Goal: Task Accomplishment & Management: Manage account settings

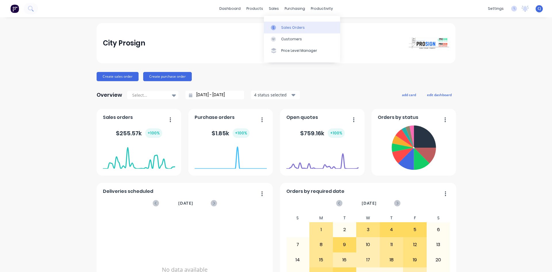
click at [279, 28] on div at bounding box center [275, 27] width 9 height 5
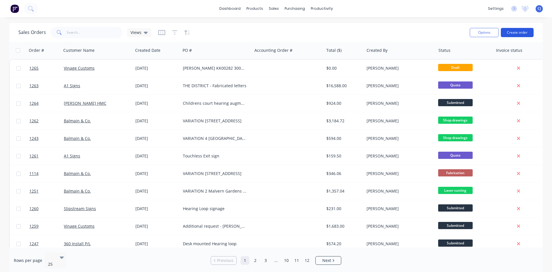
click at [523, 33] on button "Create order" at bounding box center [516, 32] width 33 height 9
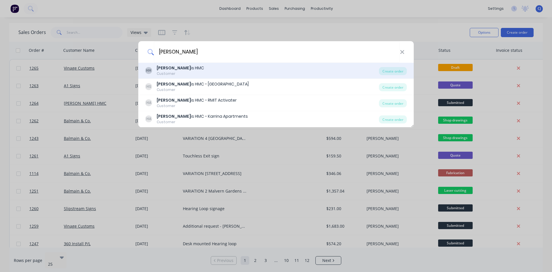
type input "[PERSON_NAME]"
click at [185, 71] on div "[PERSON_NAME] is HMC Customer" at bounding box center [262, 70] width 234 height 11
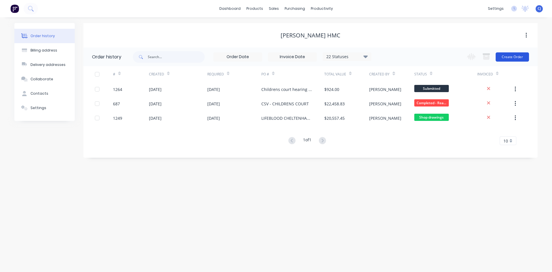
click at [506, 55] on button "Create Order" at bounding box center [511, 56] width 33 height 9
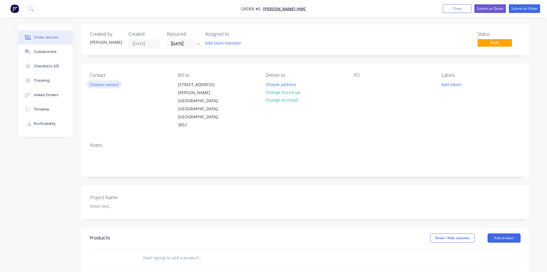
click at [111, 86] on button "Choose contact" at bounding box center [103, 84] width 35 height 8
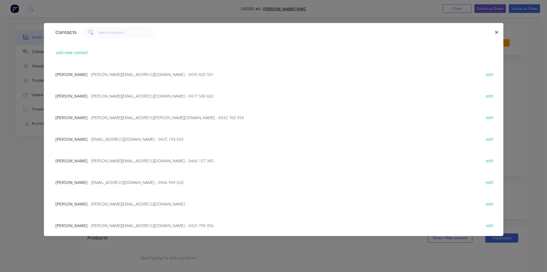
scroll to position [29, 0]
click at [83, 160] on span "[PERSON_NAME]" at bounding box center [71, 160] width 32 height 5
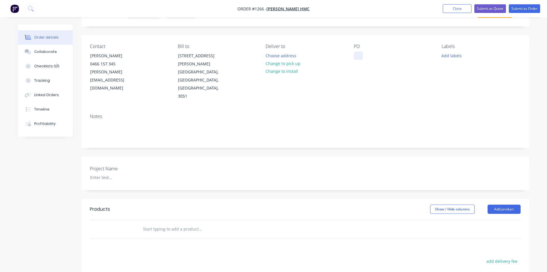
click at [359, 55] on div at bounding box center [358, 55] width 9 height 8
click at [182, 223] on input "text" at bounding box center [200, 228] width 115 height 11
type input "e"
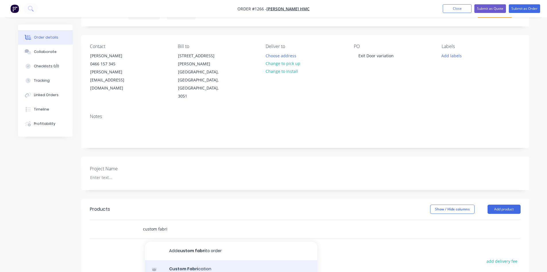
type input "custom fabri"
click at [195, 260] on div "Custom Fabri cation Product" at bounding box center [231, 272] width 172 height 24
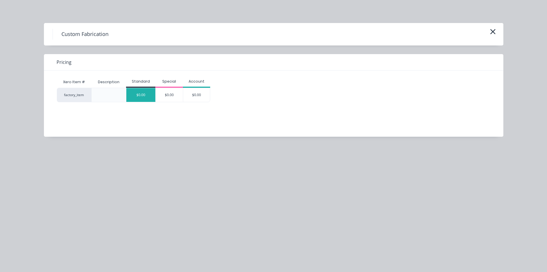
click at [144, 93] on div "$0.00" at bounding box center [140, 95] width 29 height 14
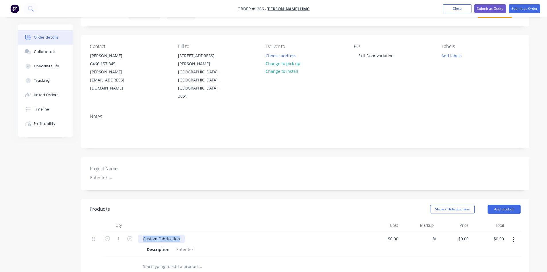
drag, startPoint x: 179, startPoint y: 215, endPoint x: 136, endPoint y: 215, distance: 42.8
click at [136, 231] on div "Custom Fabrication Description" at bounding box center [251, 244] width 230 height 26
click at [181, 245] on div at bounding box center [185, 249] width 23 height 8
click at [240, 219] on div at bounding box center [251, 224] width 230 height 11
click at [461, 231] on div "0 $0.00" at bounding box center [453, 253] width 35 height 44
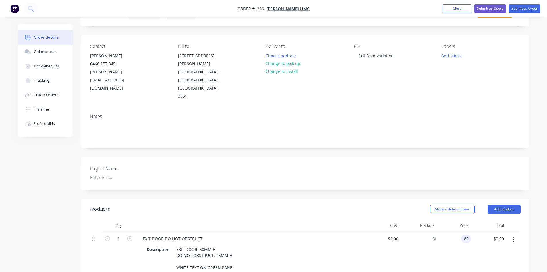
type input "$80.00"
click at [473, 164] on div "Project Name" at bounding box center [305, 173] width 448 height 34
click at [529, 9] on button "Submit as Order" at bounding box center [524, 8] width 31 height 9
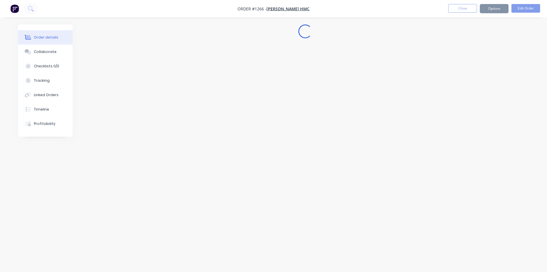
scroll to position [0, 0]
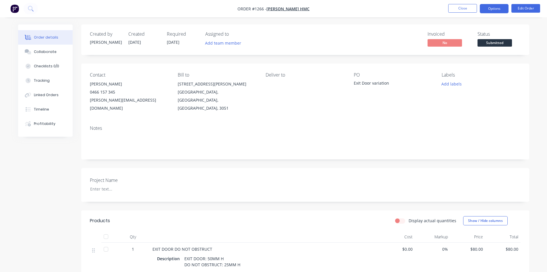
click at [492, 9] on button "Options" at bounding box center [494, 8] width 29 height 9
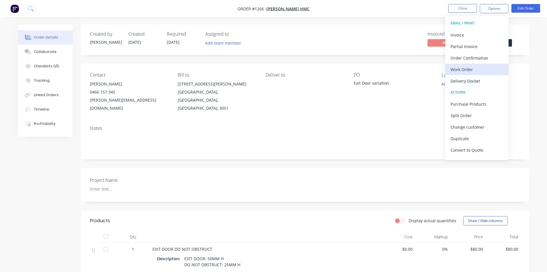
click at [470, 71] on div "Work Order" at bounding box center [477, 69] width 53 height 8
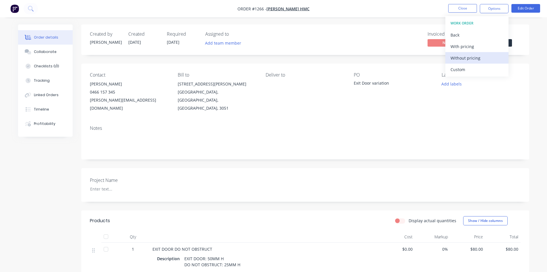
click at [474, 56] on div "Without pricing" at bounding box center [477, 58] width 53 height 8
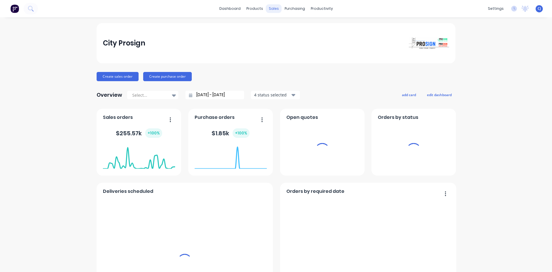
click at [270, 7] on div "sales" at bounding box center [274, 8] width 16 height 9
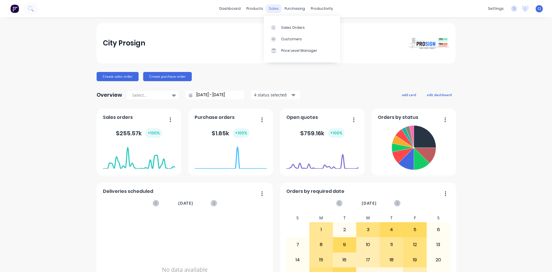
click at [269, 9] on div "sales" at bounding box center [274, 8] width 16 height 9
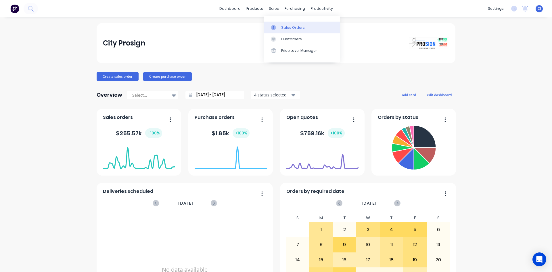
click at [275, 28] on icon at bounding box center [273, 27] width 5 height 5
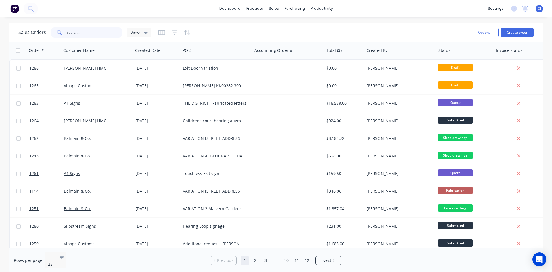
click at [95, 32] on input "text" at bounding box center [95, 32] width 56 height 11
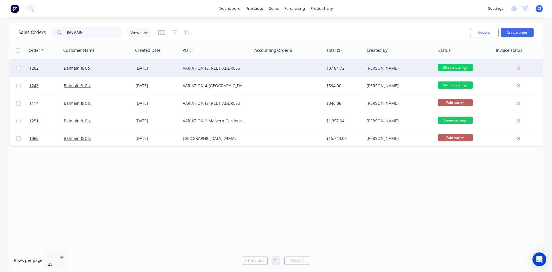
type input "BALMAIN"
click at [227, 67] on div "VARIATION [STREET_ADDRESS]" at bounding box center [215, 68] width 64 height 6
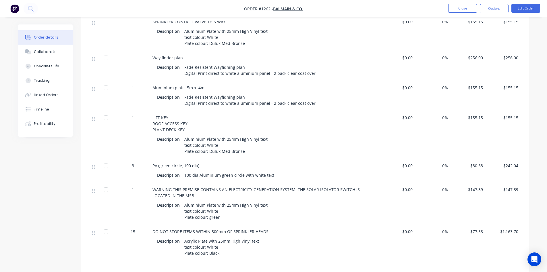
scroll to position [345, 0]
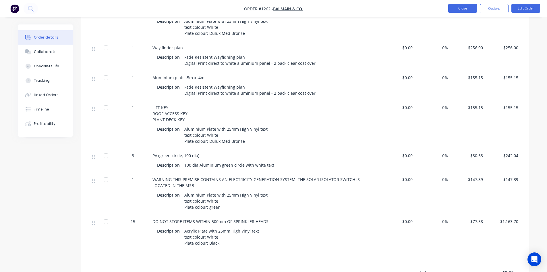
click at [455, 7] on button "Close" at bounding box center [462, 8] width 29 height 9
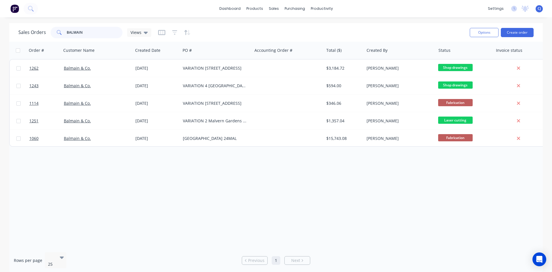
drag, startPoint x: 96, startPoint y: 32, endPoint x: 62, endPoint y: 34, distance: 34.0
click at [62, 34] on div "BALMAIN" at bounding box center [87, 32] width 72 height 11
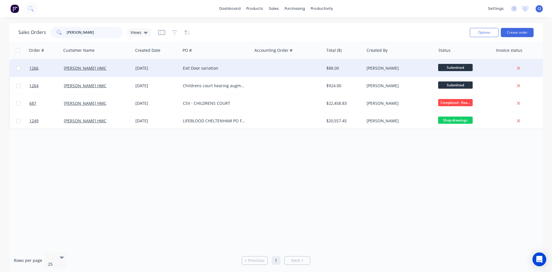
type input "[PERSON_NAME]"
click at [203, 72] on div "Exit Door variation" at bounding box center [216, 67] width 72 height 17
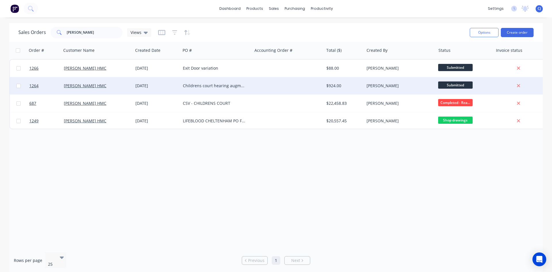
click at [254, 85] on div at bounding box center [288, 85] width 72 height 17
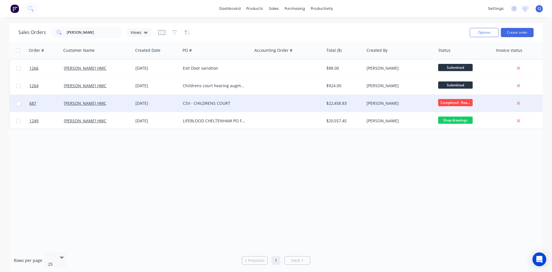
click at [241, 107] on div "CSV - CHILDRENS COURT" at bounding box center [216, 103] width 72 height 17
